Goal: Task Accomplishment & Management: Use online tool/utility

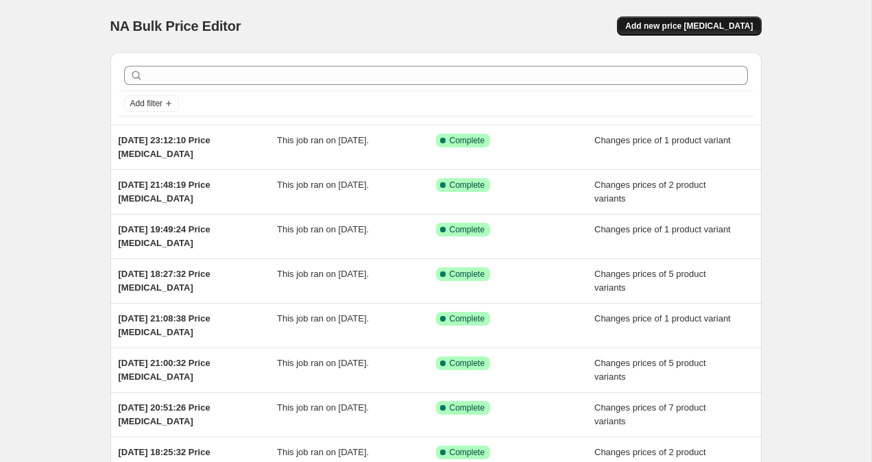
click at [727, 34] on button "Add new price [MEDICAL_DATA]" at bounding box center [689, 25] width 144 height 19
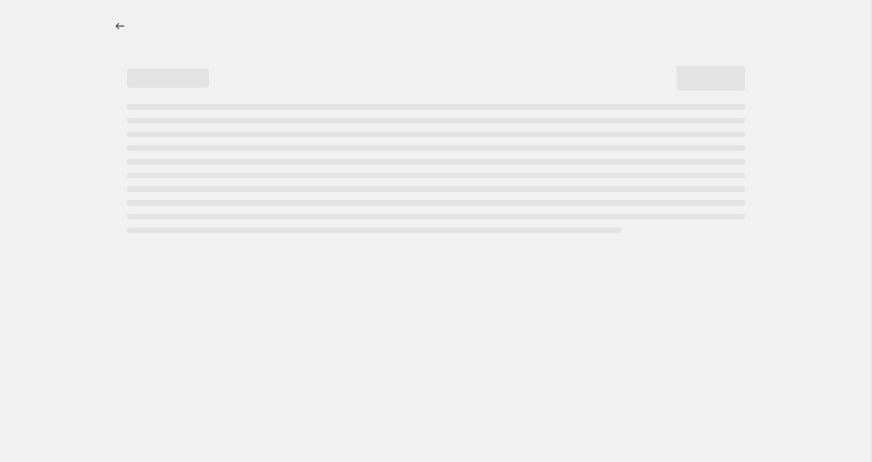
select select "percentage"
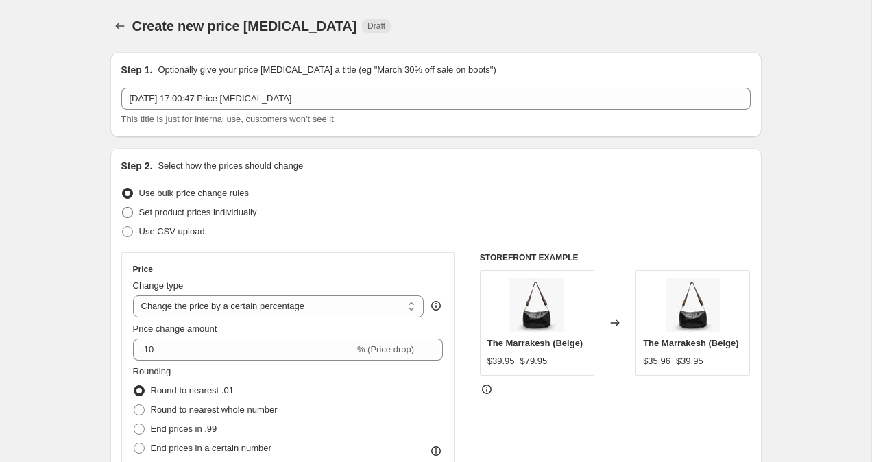
click at [132, 211] on span at bounding box center [127, 212] width 11 height 11
click at [123, 208] on input "Set product prices individually" at bounding box center [122, 207] width 1 height 1
radio input "true"
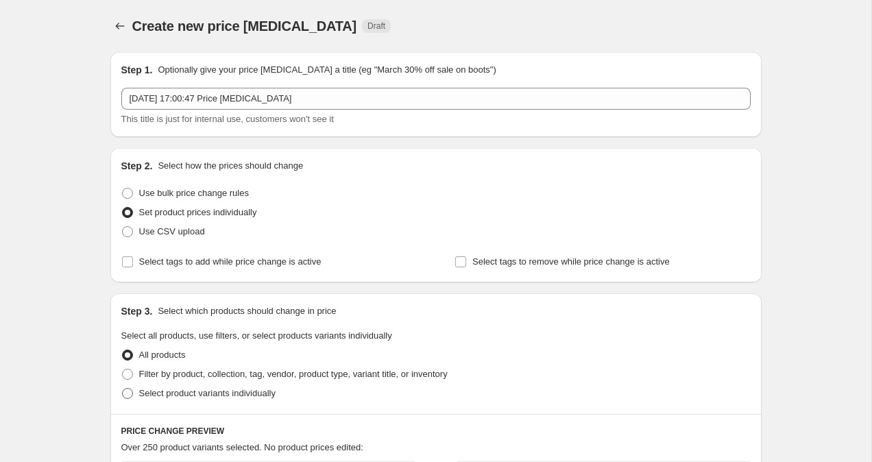
click at [131, 393] on span at bounding box center [127, 393] width 11 height 11
click at [123, 389] on input "Select product variants individually" at bounding box center [122, 388] width 1 height 1
radio input "true"
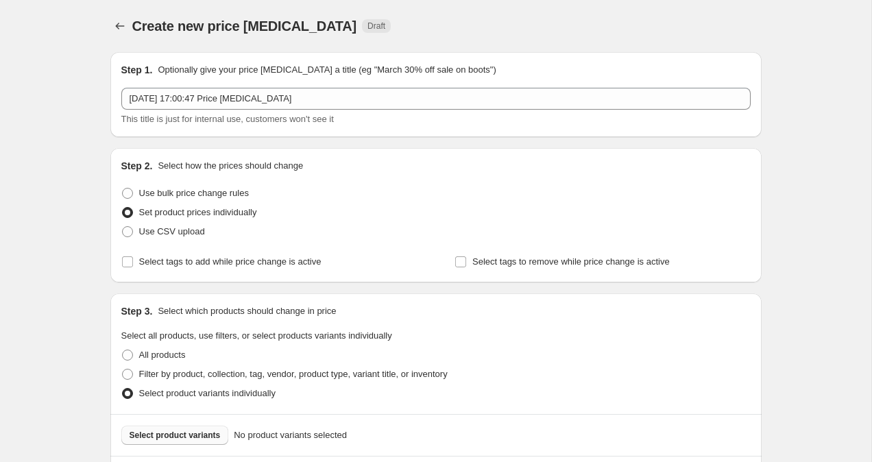
click at [185, 439] on span "Select product variants" at bounding box center [175, 435] width 91 height 11
click at [175, 432] on span "Select product variants" at bounding box center [175, 435] width 91 height 11
click at [566, 32] on div "Create new price change job Draft" at bounding box center [435, 25] width 651 height 19
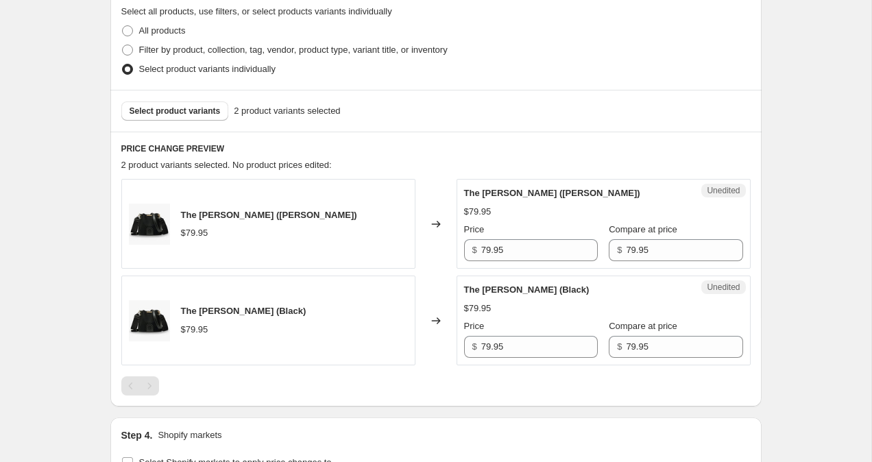
scroll to position [558, 0]
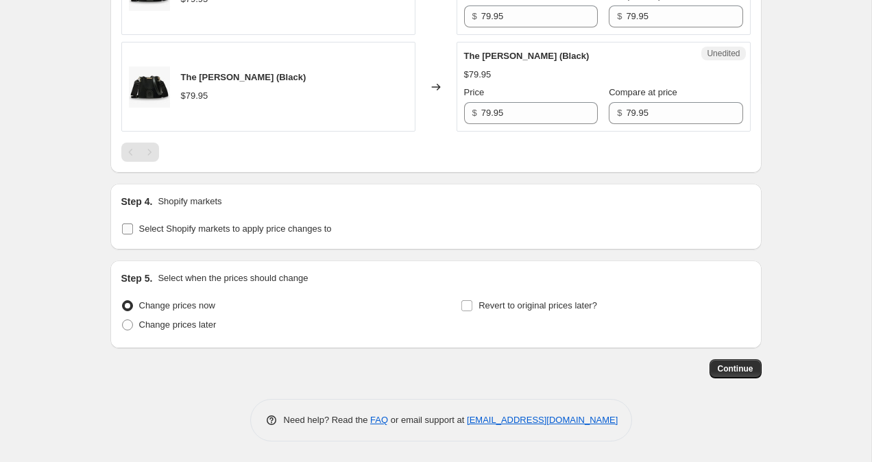
click at [122, 229] on input "Select Shopify markets to apply price changes to" at bounding box center [127, 228] width 11 height 11
checkbox input "true"
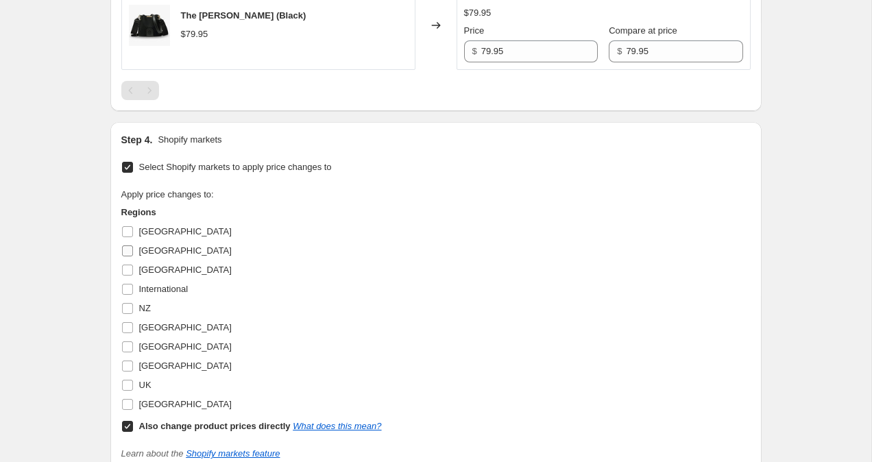
scroll to position [622, 0]
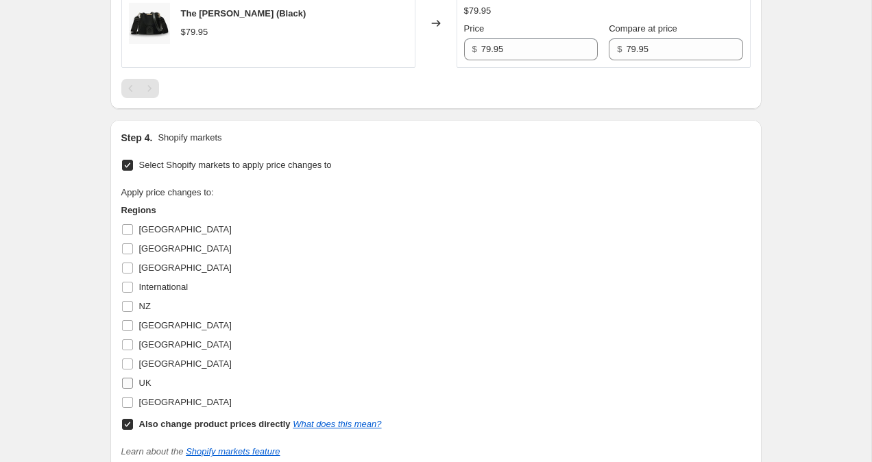
click at [128, 385] on input "UK" at bounding box center [127, 383] width 11 height 11
checkbox input "true"
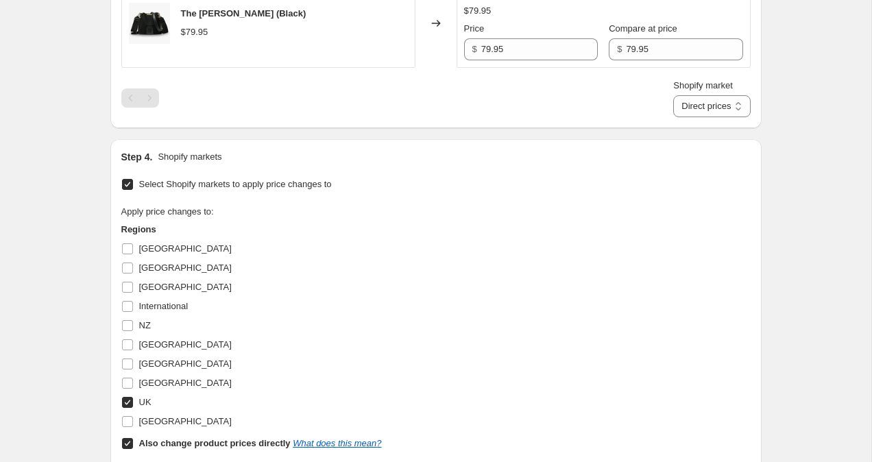
click at [125, 448] on input "Also change product prices directly What does this mean?" at bounding box center [127, 443] width 11 height 11
checkbox input "false"
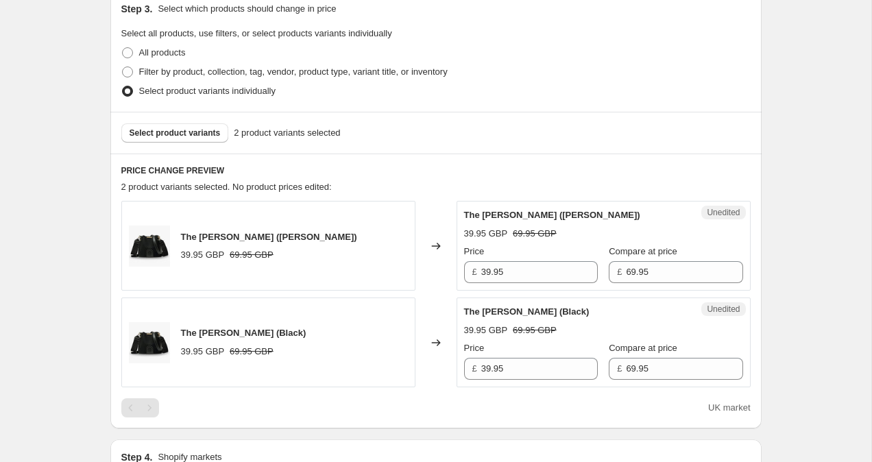
scroll to position [303, 0]
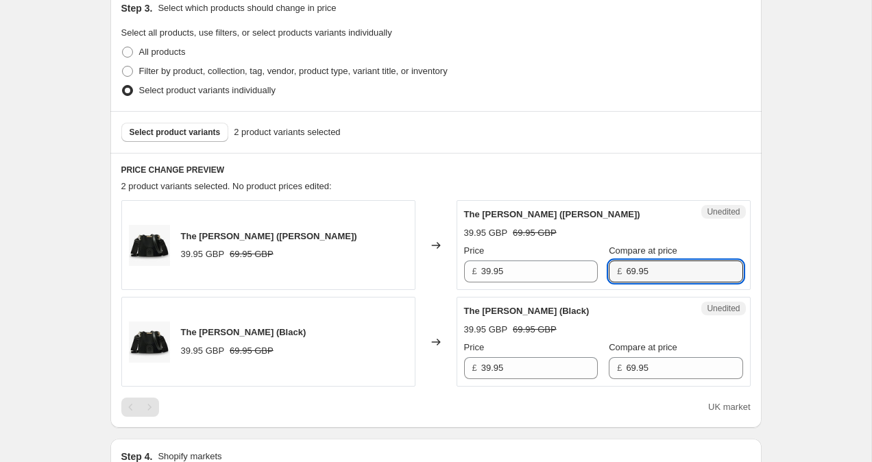
drag, startPoint x: 616, startPoint y: 273, endPoint x: 677, endPoint y: 286, distance: 62.4
click at [626, 273] on input "69.95" at bounding box center [684, 271] width 117 height 22
type input "59.95"
click at [626, 369] on input "69.95" at bounding box center [684, 368] width 117 height 22
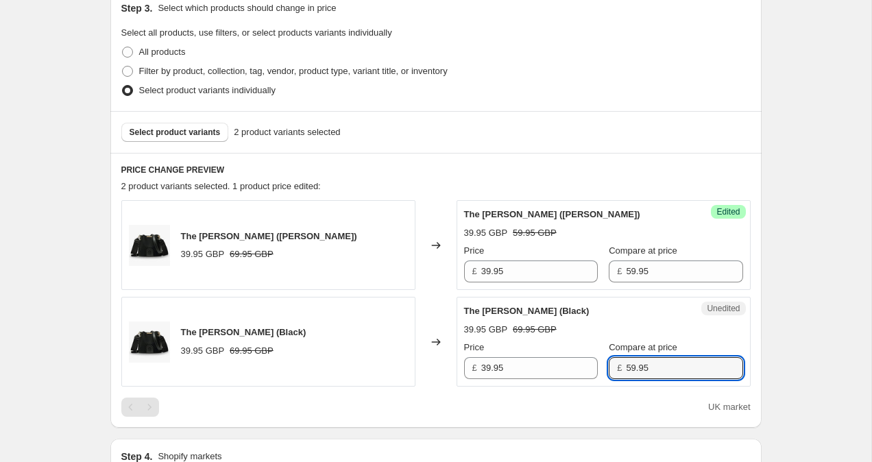
type input "59.95"
click at [812, 265] on div "Create new price change job. This page is ready Create new price change job Dra…" at bounding box center [435, 349] width 871 height 1304
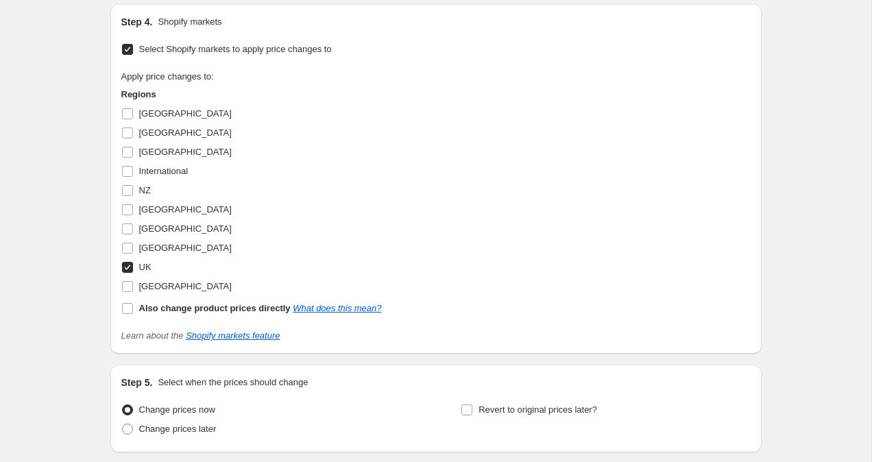
scroll to position [842, 0]
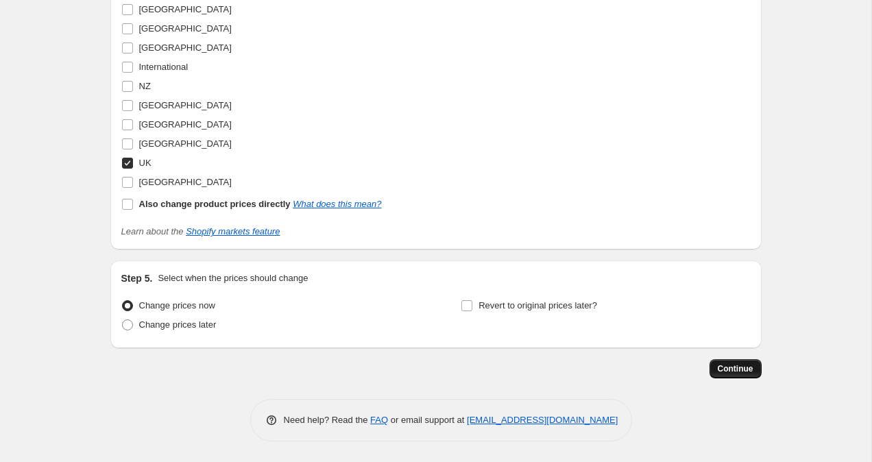
click at [722, 374] on button "Continue" at bounding box center [735, 368] width 52 height 19
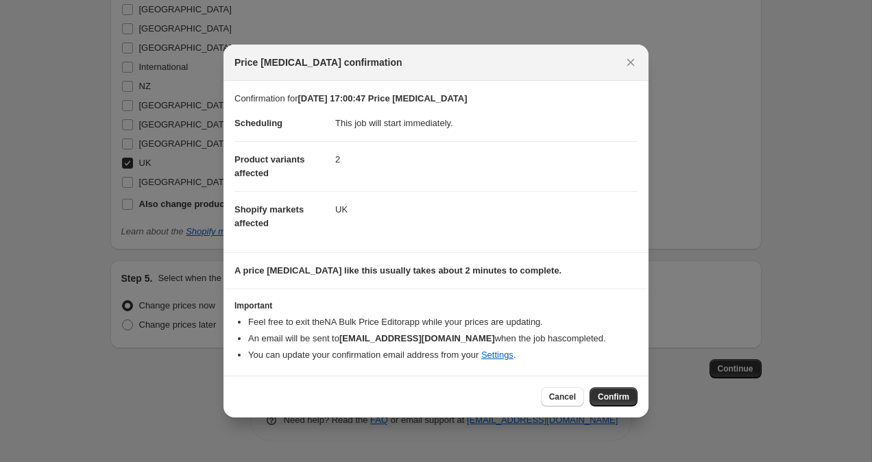
click at [621, 405] on button "Confirm" at bounding box center [613, 396] width 48 height 19
